Goal: Information Seeking & Learning: Learn about a topic

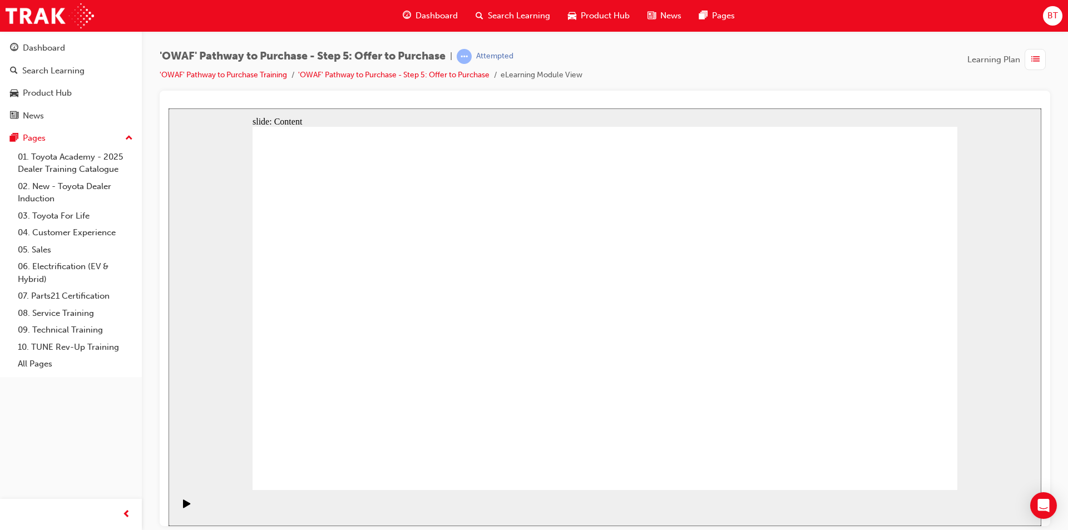
drag, startPoint x: 997, startPoint y: 208, endPoint x: 766, endPoint y: 133, distance: 242.6
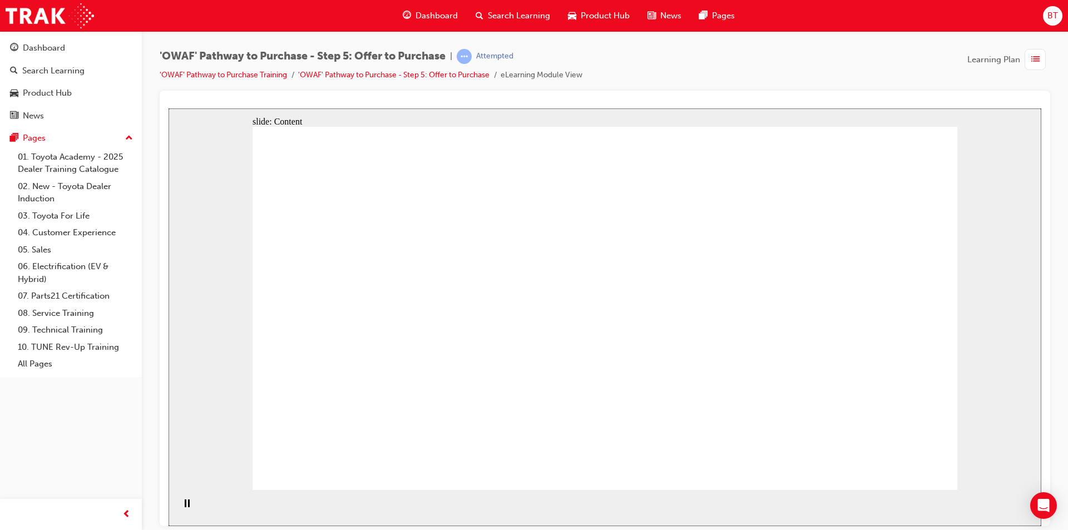
drag, startPoint x: 620, startPoint y: 59, endPoint x: 603, endPoint y: 56, distance: 17.6
click at [603, 56] on div "'OWAF' Pathway to Purchase - Step 5: Offer to Purchase | Attempted 'OWAF' Pathw…" at bounding box center [605, 70] width 891 height 42
drag, startPoint x: 550, startPoint y: 75, endPoint x: 586, endPoint y: 71, distance: 36.4
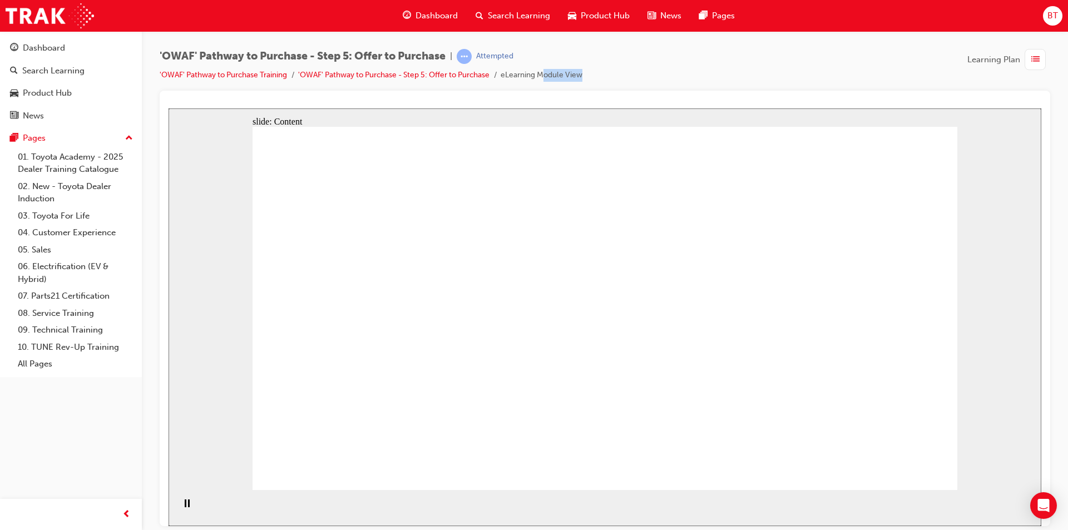
click at [582, 71] on li "eLearning Module View" at bounding box center [542, 75] width 82 height 13
click at [597, 76] on div "'OWAF' Pathway to Purchase - Step 5: Offer to Purchase | Attempted 'OWAF' Pathw…" at bounding box center [605, 70] width 891 height 42
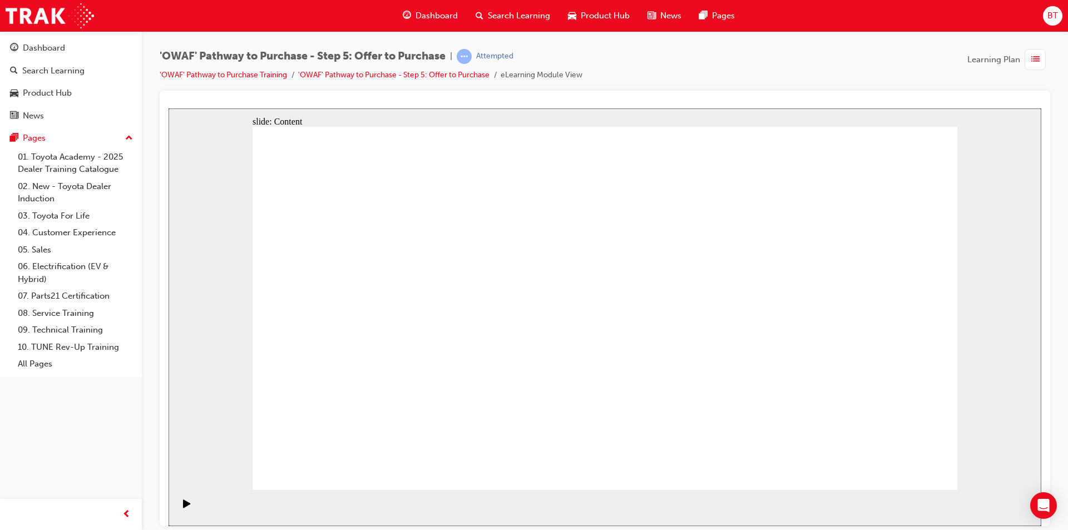
drag, startPoint x: 816, startPoint y: 181, endPoint x: 576, endPoint y: 148, distance: 241.5
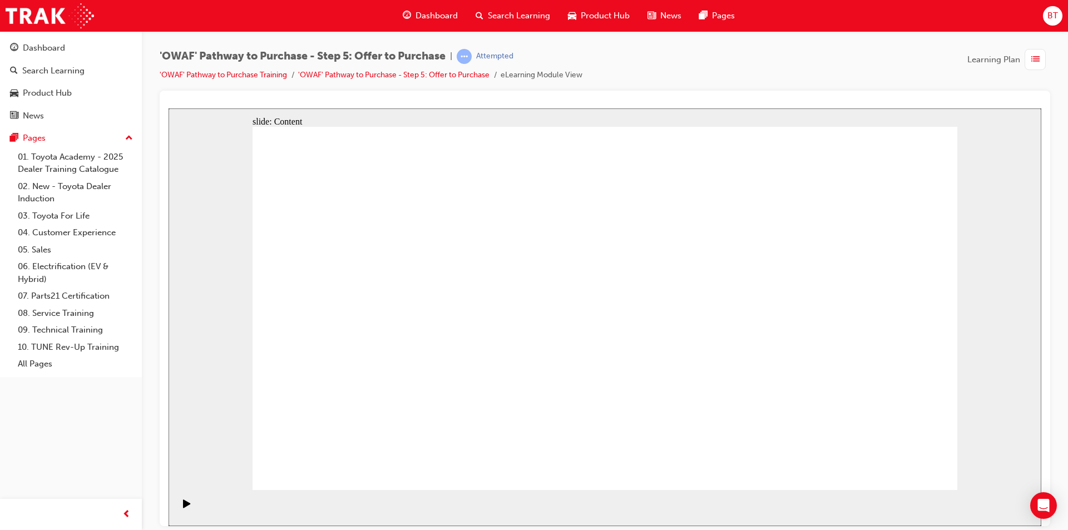
drag, startPoint x: 668, startPoint y: 393, endPoint x: 626, endPoint y: 330, distance: 75.5
